Goal: Task Accomplishment & Management: Manage account settings

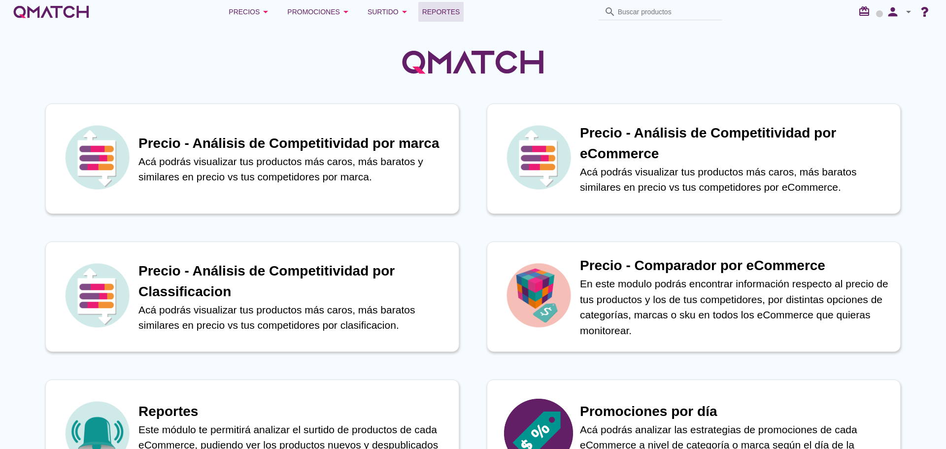
click at [426, 7] on span "Reportes" at bounding box center [441, 12] width 38 height 12
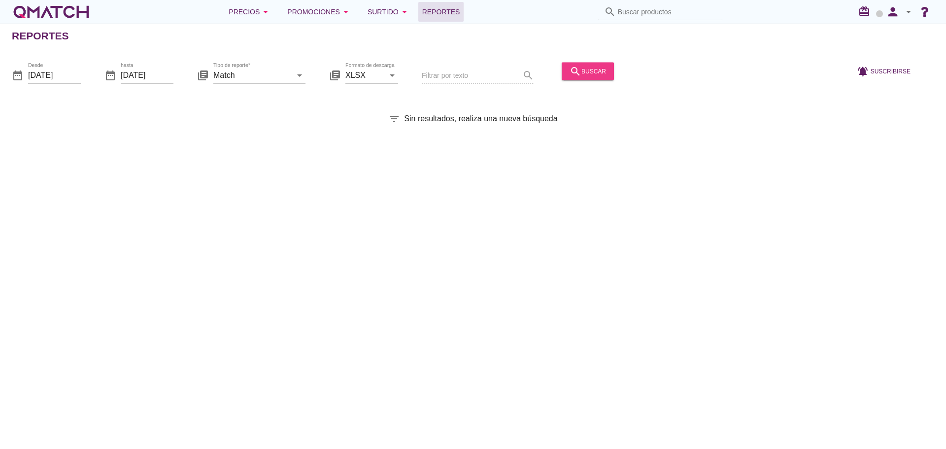
click at [584, 69] on div "search buscar" at bounding box center [587, 71] width 36 height 12
click at [575, 71] on div "search buscar" at bounding box center [587, 71] width 36 height 12
click at [892, 6] on icon "person" at bounding box center [893, 12] width 20 height 14
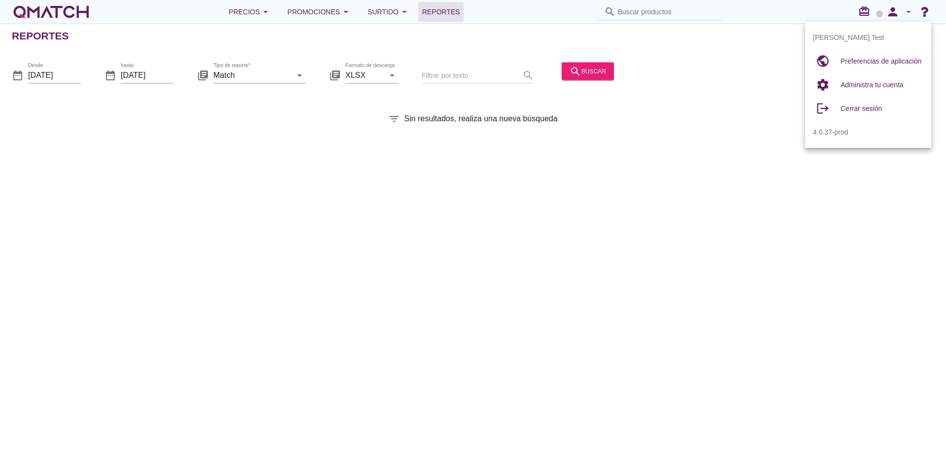
click at [745, 34] on div "Reportes" at bounding box center [479, 36] width 934 height 24
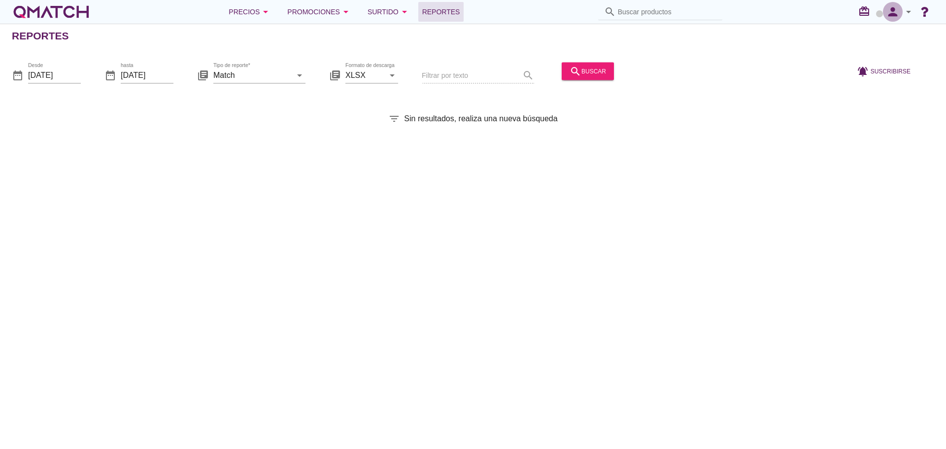
click at [890, 12] on icon "person" at bounding box center [893, 12] width 20 height 14
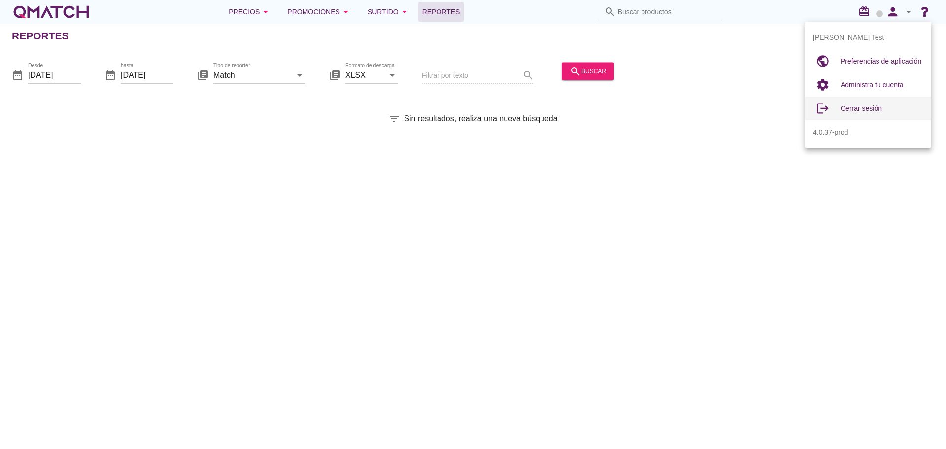
click at [866, 110] on span "Cerrar sesión" at bounding box center [860, 108] width 41 height 8
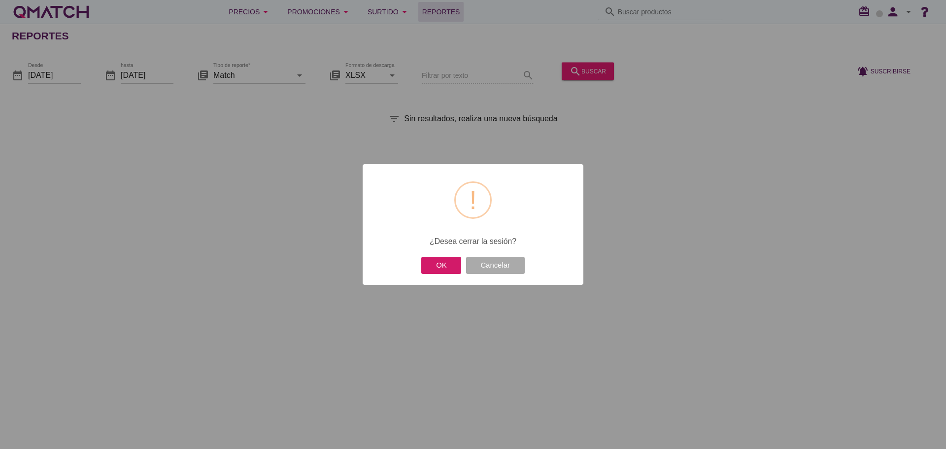
click at [448, 263] on button "OK" at bounding box center [441, 265] width 40 height 17
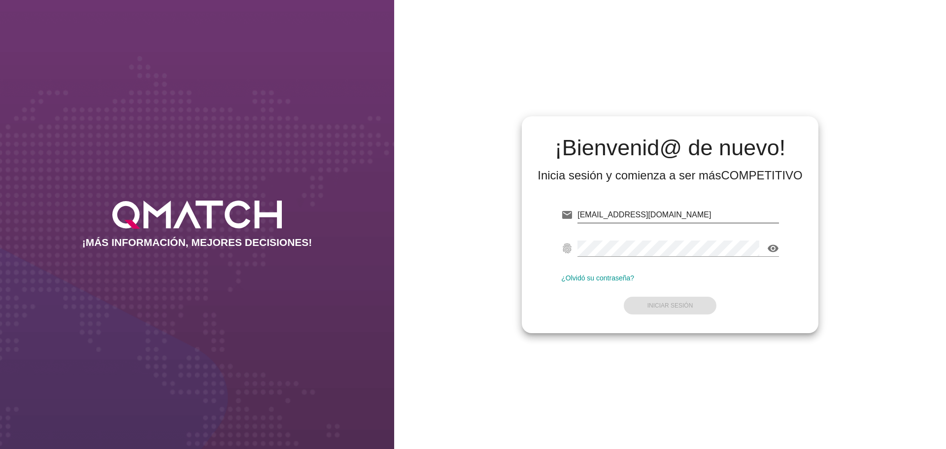
click at [673, 209] on input "[EMAIL_ADDRESS][DOMAIN_NAME]" at bounding box center [677, 215] width 201 height 16
type input "[EMAIL_ADDRESS][DOMAIN_NAME]"
click at [659, 302] on strong "Iniciar Sesión" at bounding box center [670, 305] width 46 height 7
